Goal: Find specific page/section: Find specific page/section

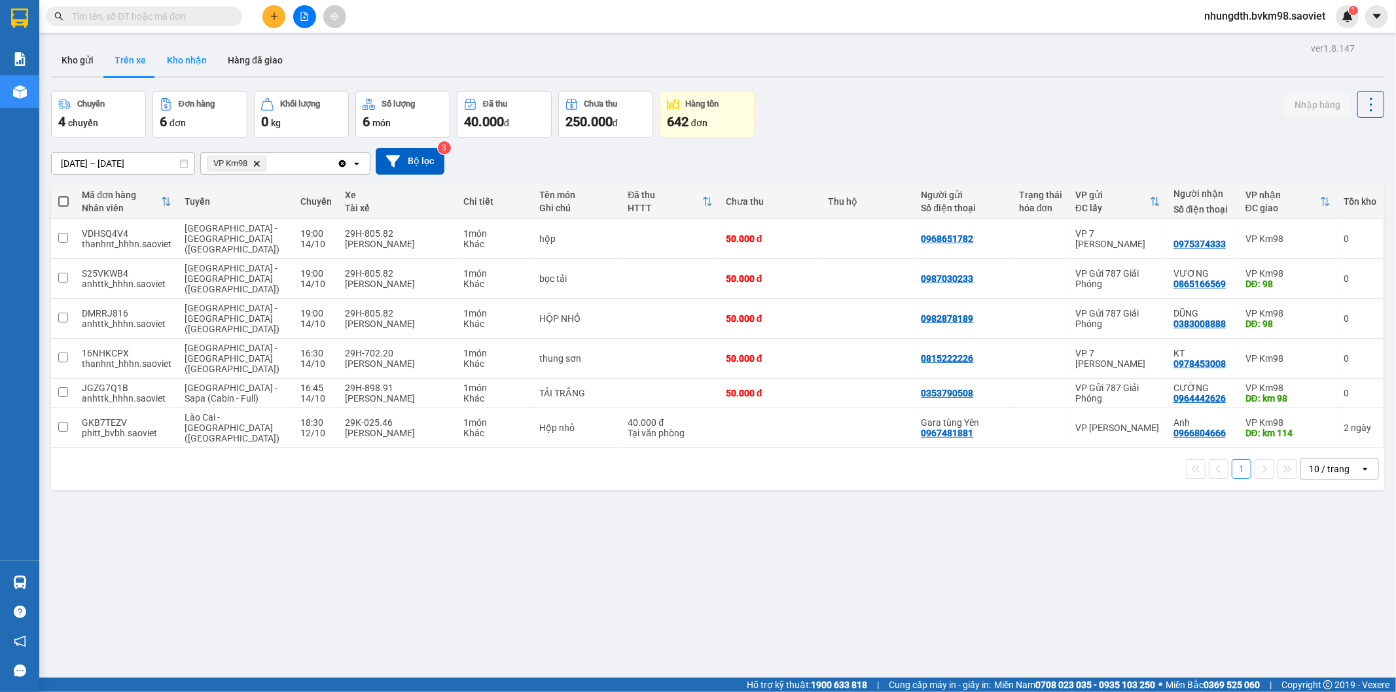
click at [197, 68] on button "Kho nhận" at bounding box center [186, 59] width 61 height 31
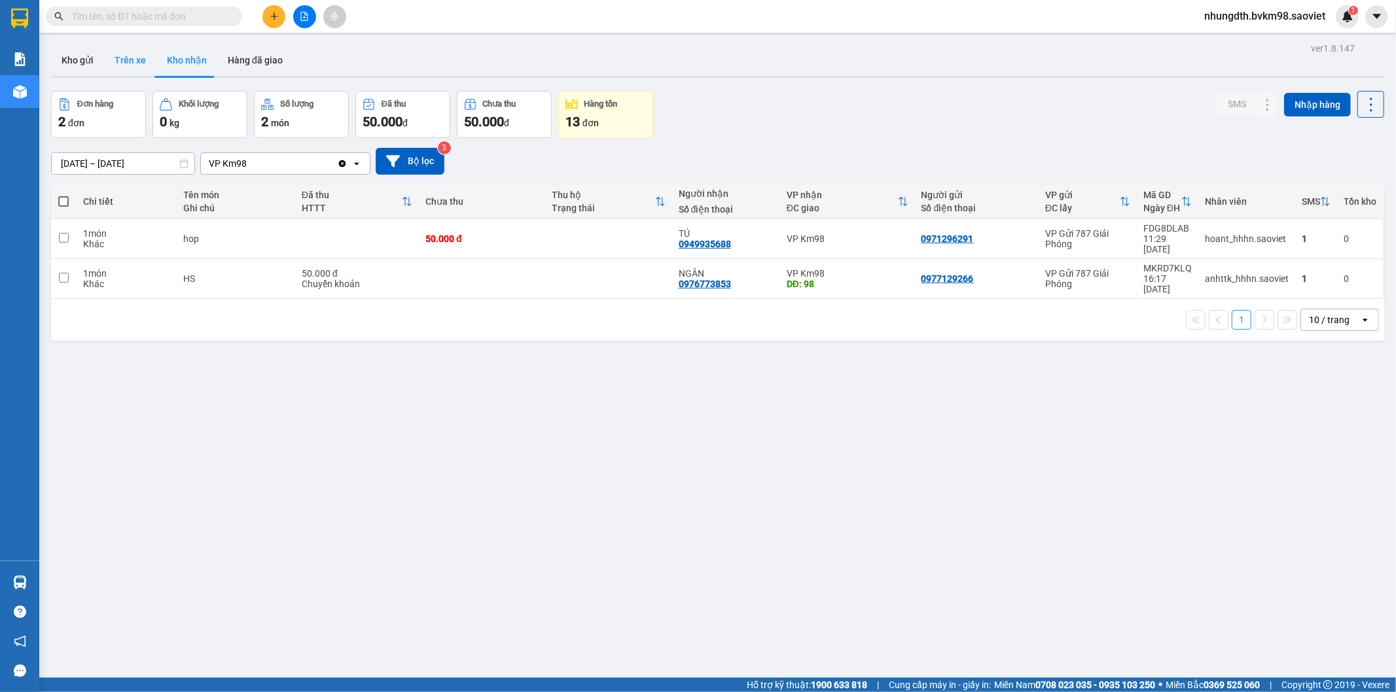
click at [133, 52] on button "Trên xe" at bounding box center [130, 59] width 52 height 31
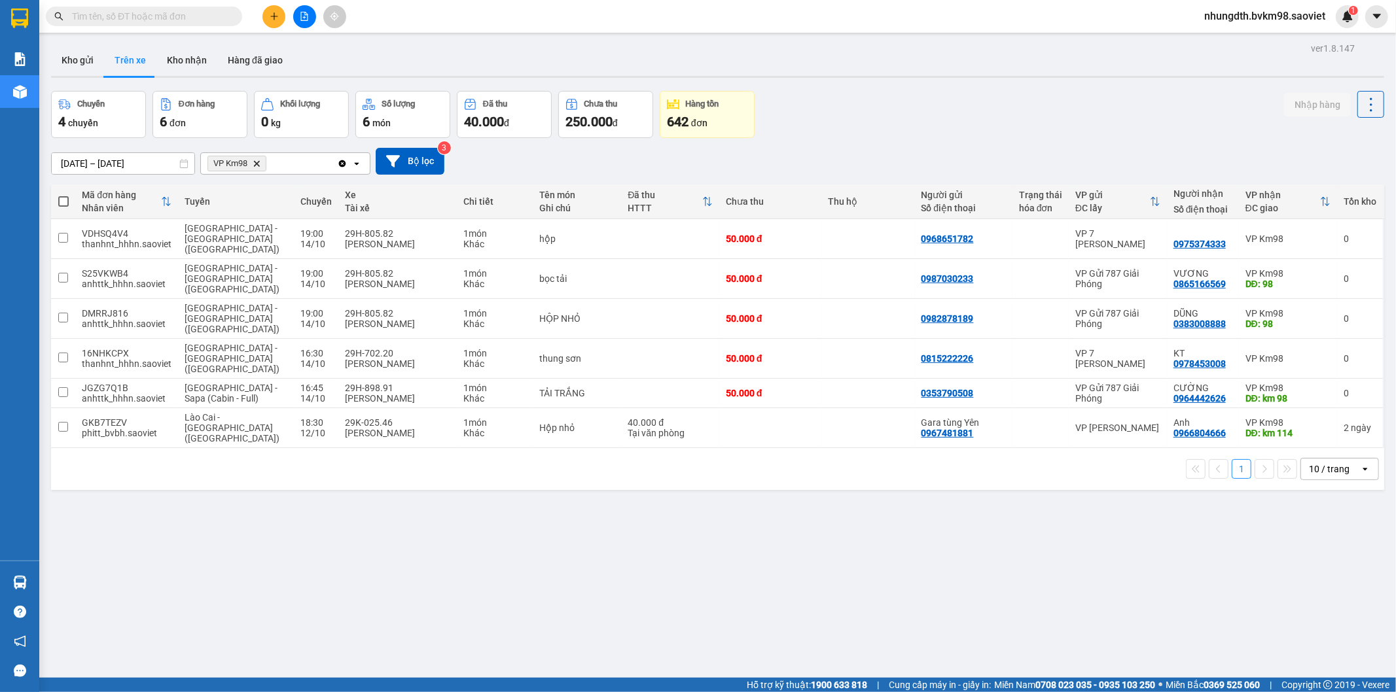
click at [115, 16] on input "text" at bounding box center [149, 16] width 154 height 14
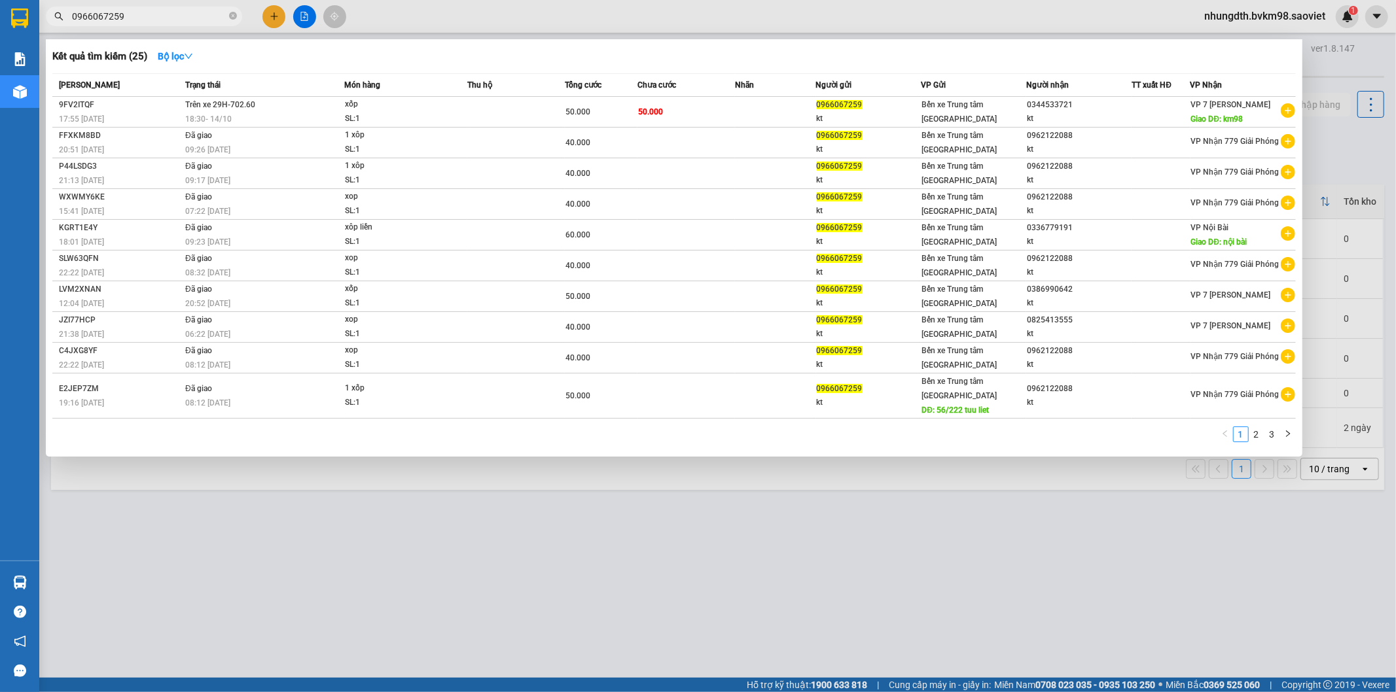
type input "0966067259"
click at [285, 514] on div at bounding box center [698, 346] width 1396 height 692
